Goal: Information Seeking & Learning: Learn about a topic

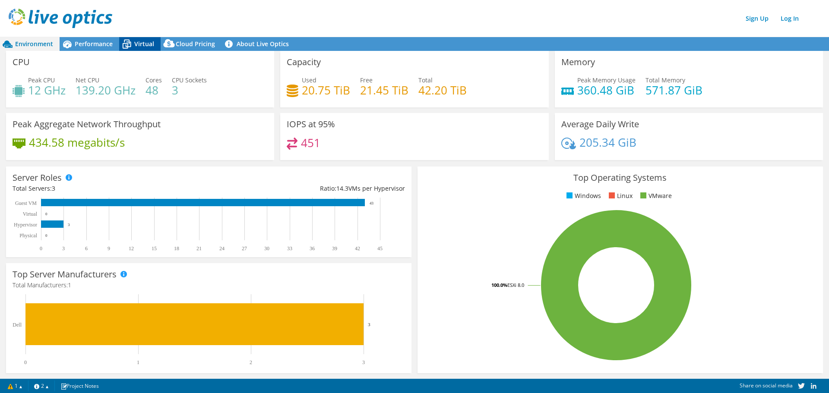
click at [143, 41] on span "Virtual" at bounding box center [144, 44] width 20 height 8
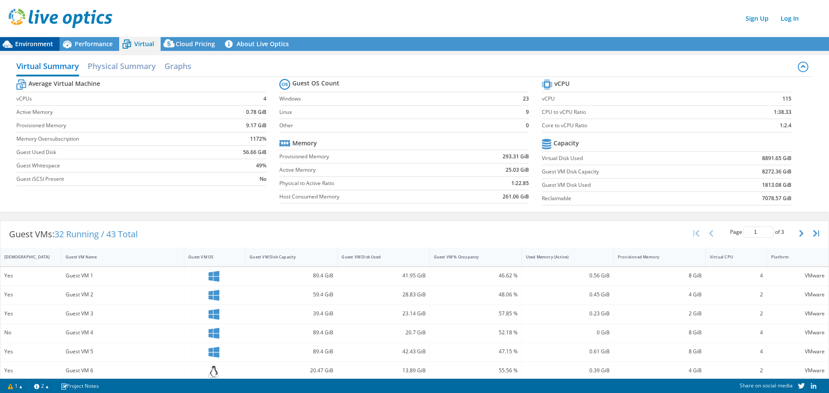
click at [20, 42] on span "Environment" at bounding box center [34, 44] width 38 height 8
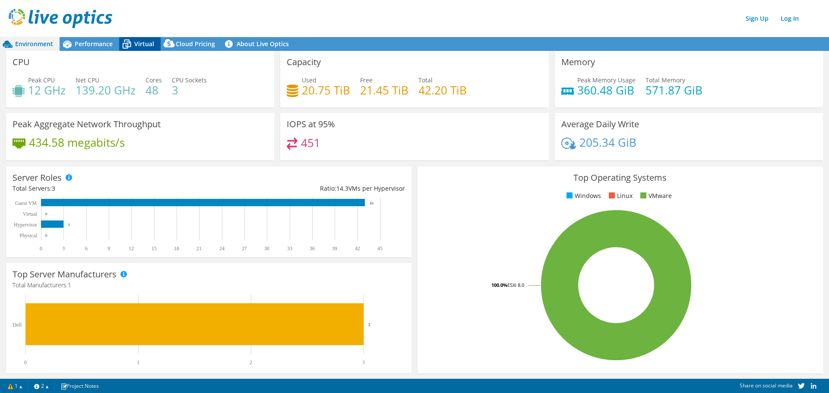
click at [145, 44] on span "Virtual" at bounding box center [144, 44] width 20 height 8
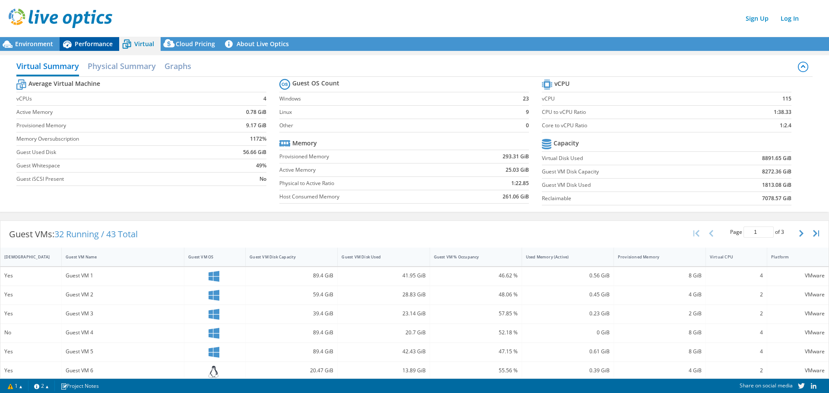
click at [93, 43] on span "Performance" at bounding box center [94, 44] width 38 height 8
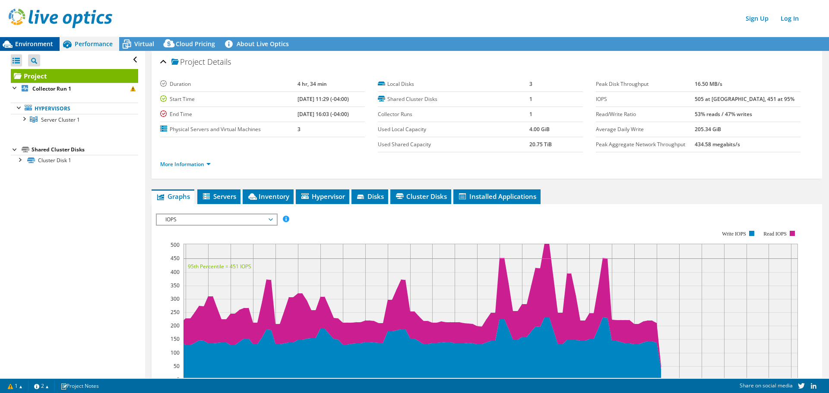
click at [31, 44] on span "Environment" at bounding box center [34, 44] width 38 height 8
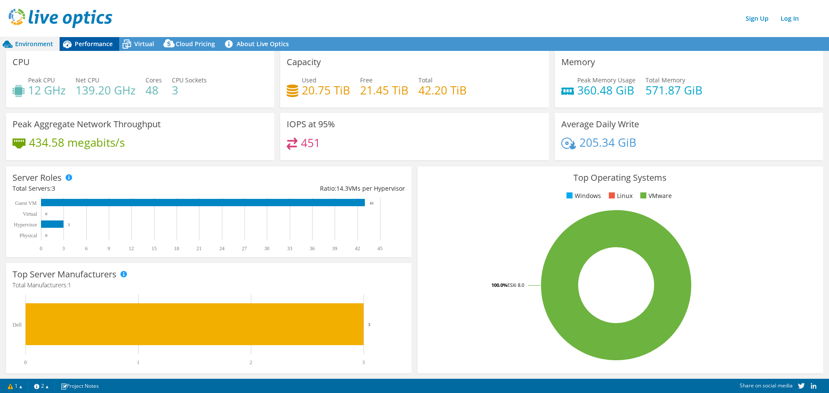
click at [94, 40] on span "Performance" at bounding box center [94, 44] width 38 height 8
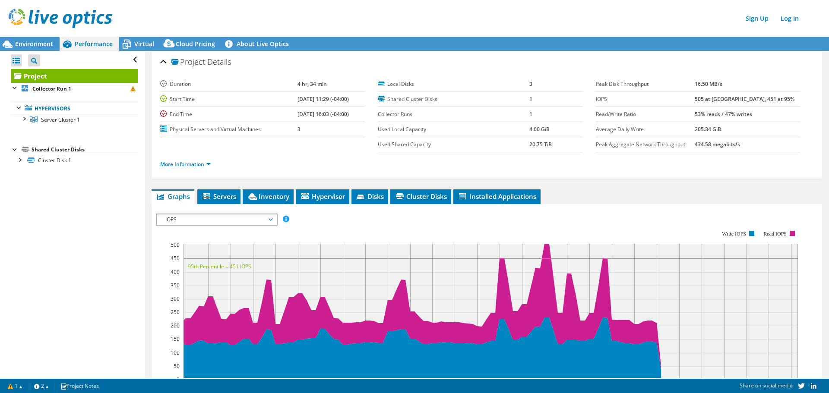
click at [226, 167] on ul "More Information" at bounding box center [486, 164] width 653 height 12
click at [371, 193] on span "Disks" at bounding box center [370, 196] width 28 height 9
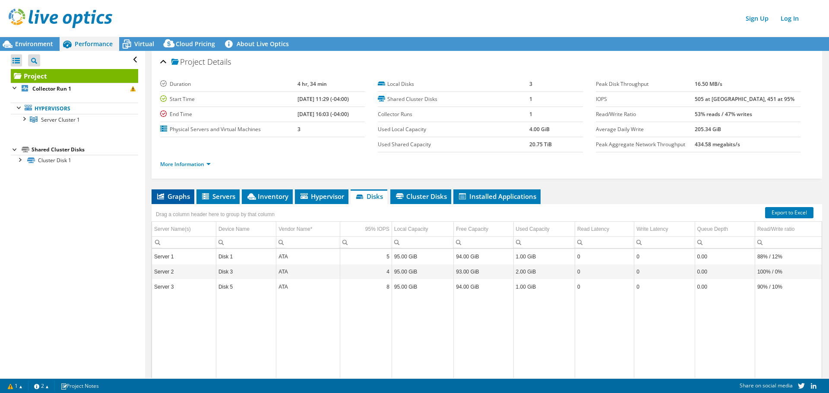
click at [176, 195] on span "Graphs" at bounding box center [173, 196] width 34 height 9
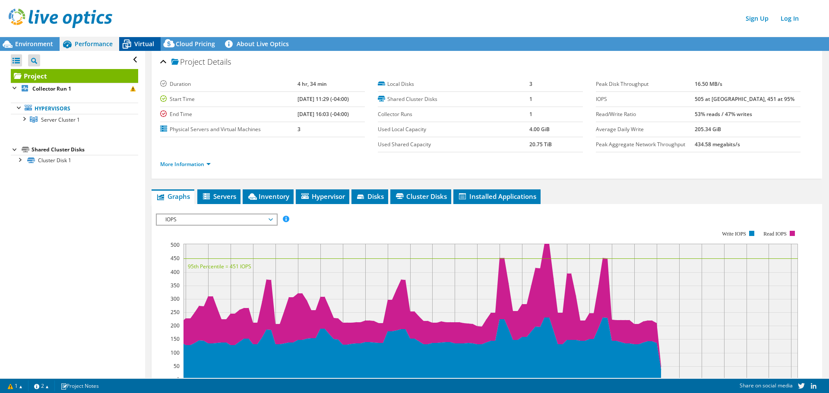
click at [140, 39] on div "Virtual" at bounding box center [139, 44] width 41 height 14
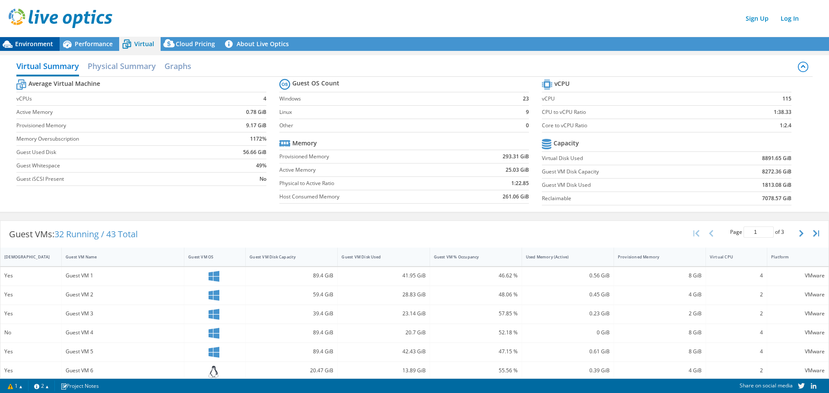
click at [36, 43] on span "Environment" at bounding box center [34, 44] width 38 height 8
